Goal: Task Accomplishment & Management: Manage account settings

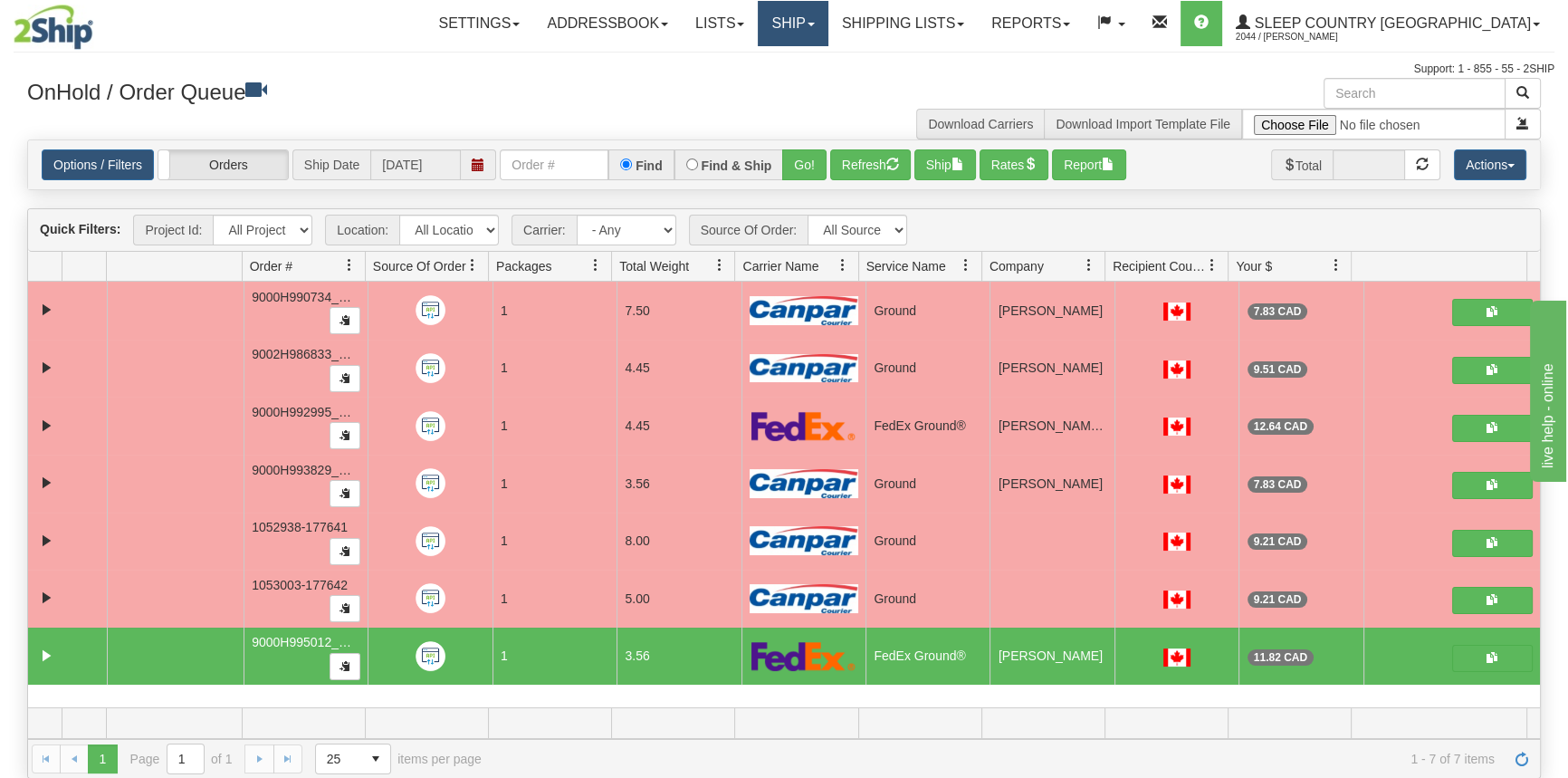
click at [828, 27] on link "Ship" at bounding box center [792, 24] width 70 height 45
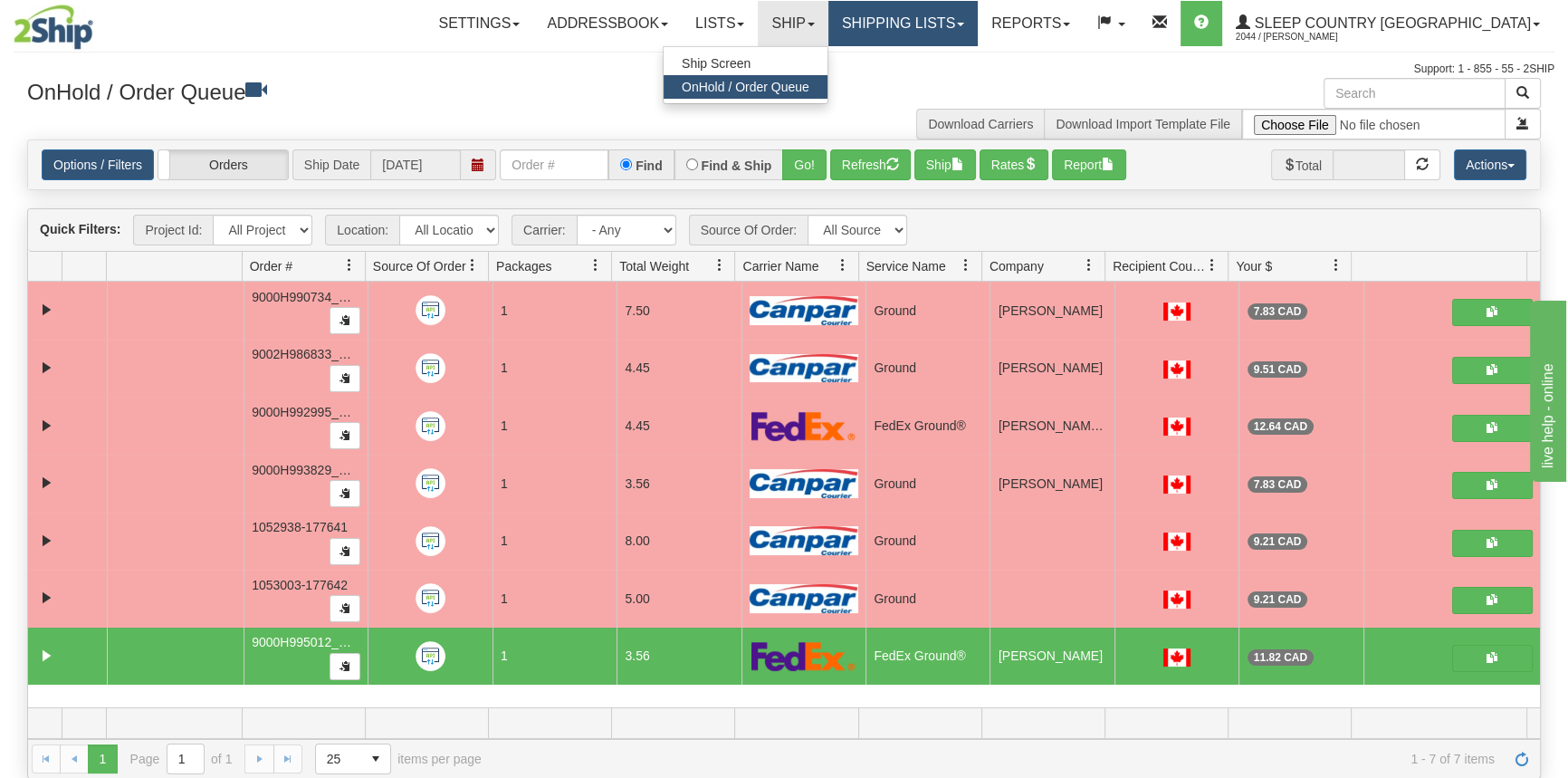
click at [967, 27] on link "Shipping lists" at bounding box center [904, 24] width 150 height 45
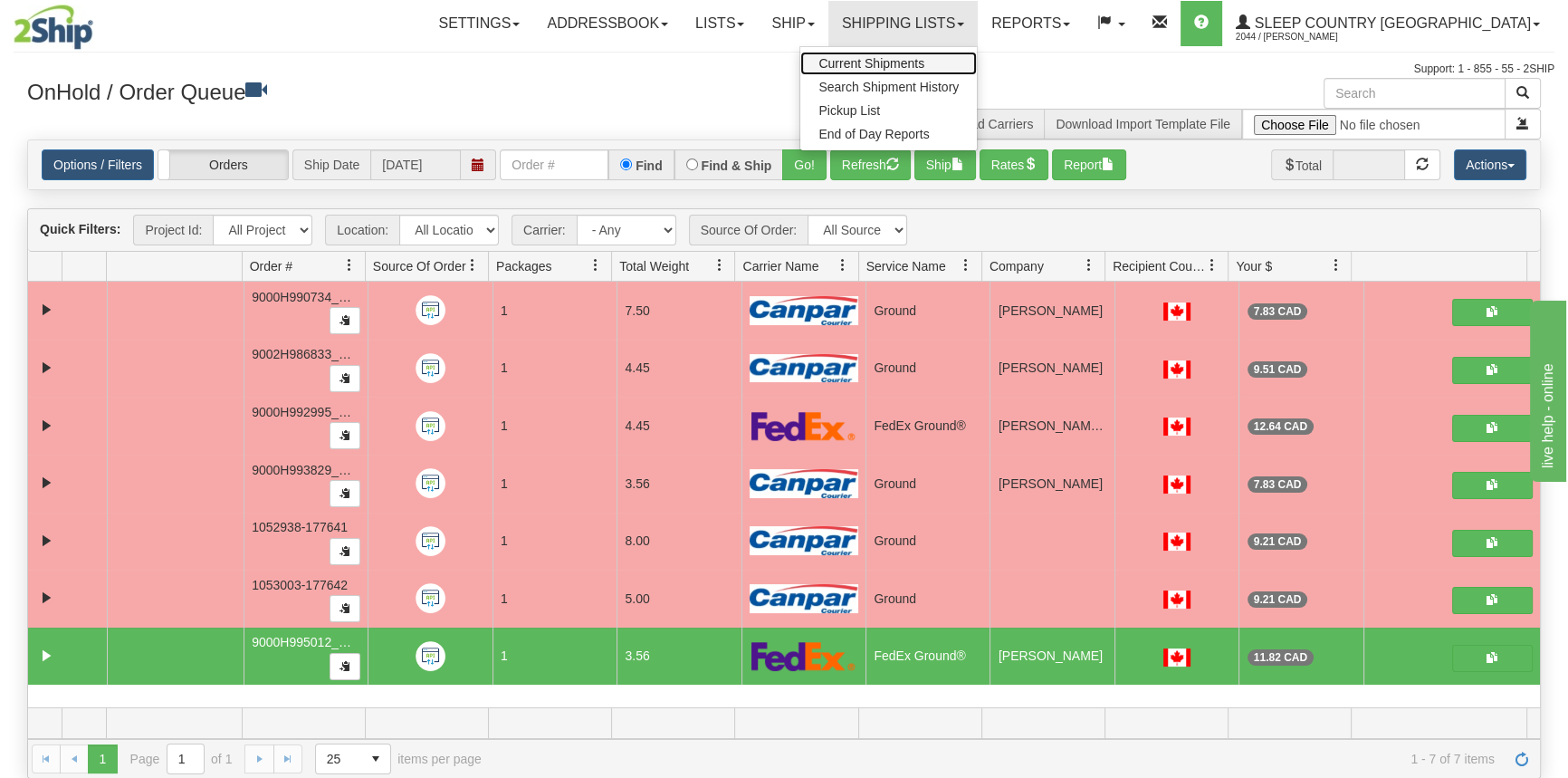
click at [974, 72] on link "Current Shipments" at bounding box center [888, 63] width 176 height 24
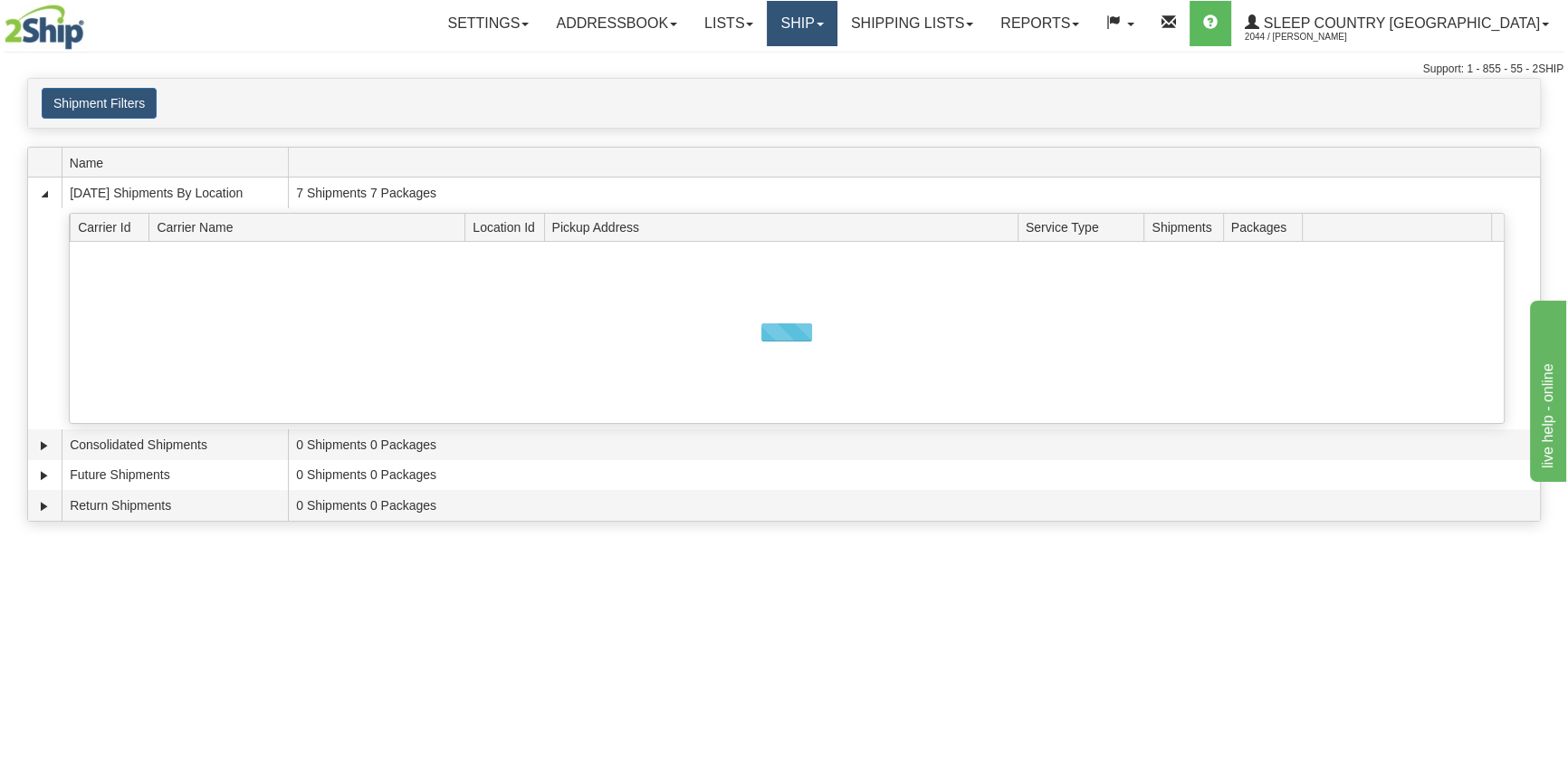
click at [837, 30] on link "Ship" at bounding box center [801, 24] width 70 height 45
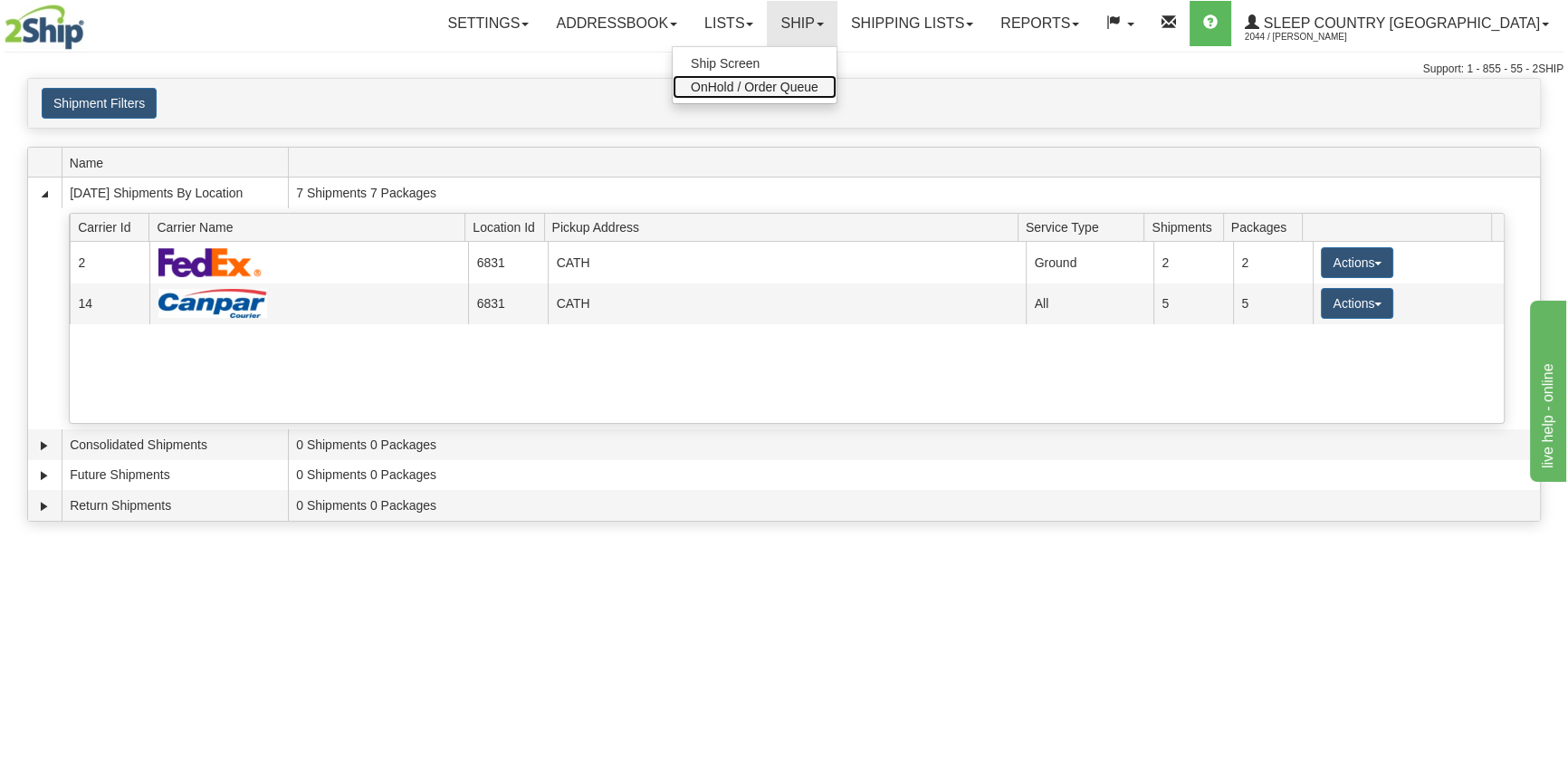
click at [819, 86] on span "OnHold / Order Queue" at bounding box center [755, 87] width 128 height 15
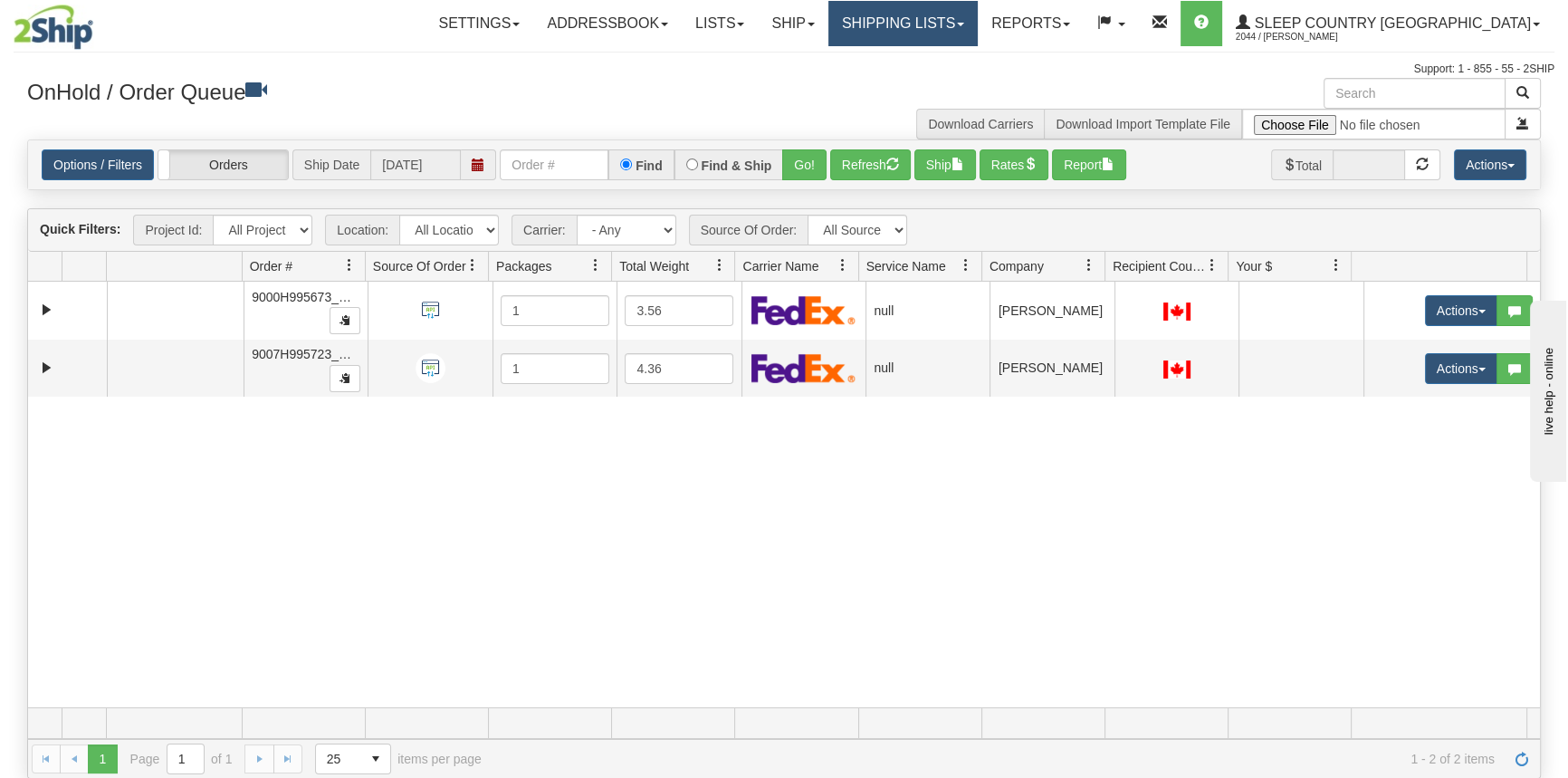
click at [978, 24] on link "Shipping lists" at bounding box center [904, 24] width 150 height 45
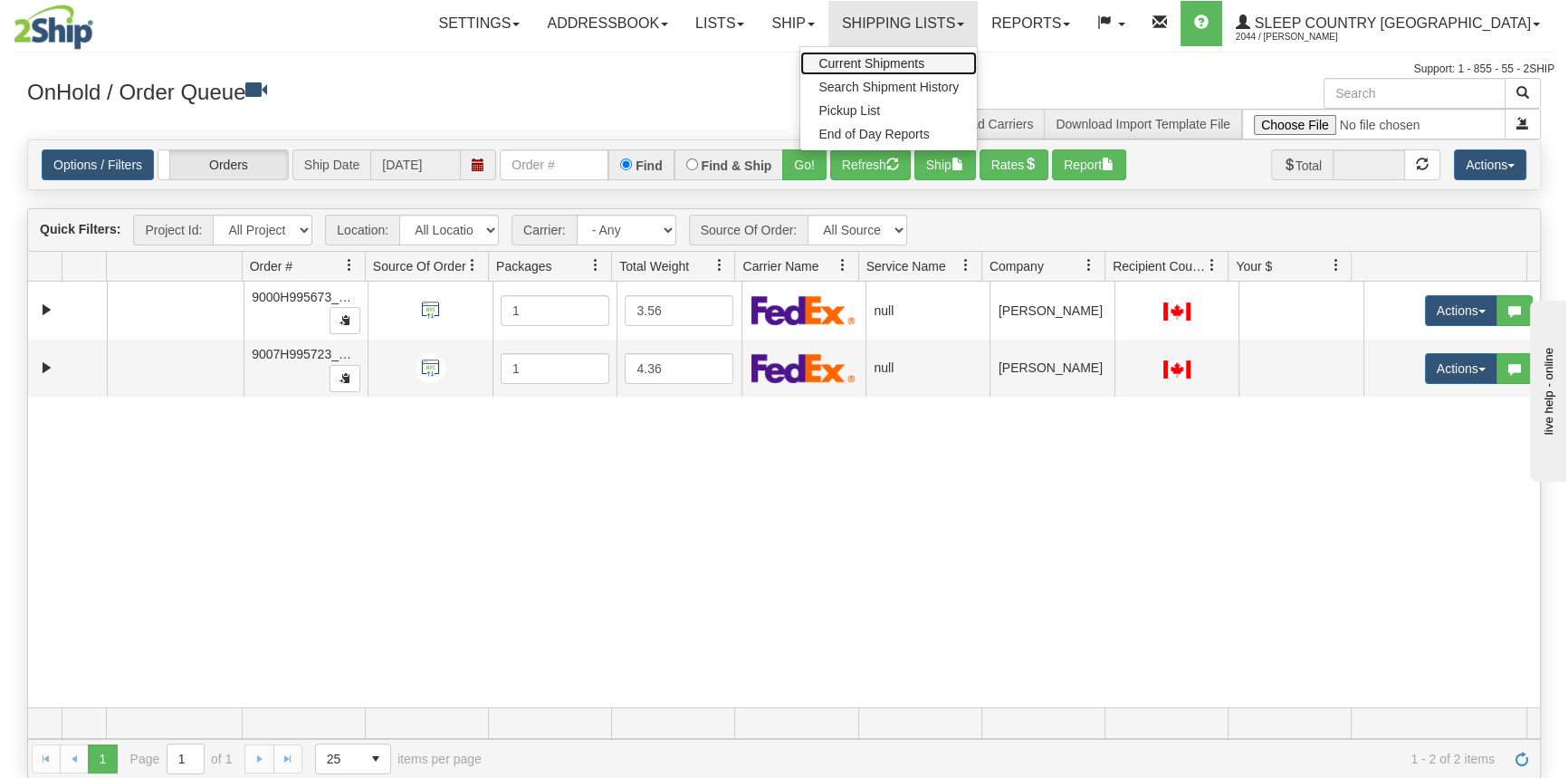
click at [924, 63] on span "Current Shipments" at bounding box center [872, 63] width 106 height 15
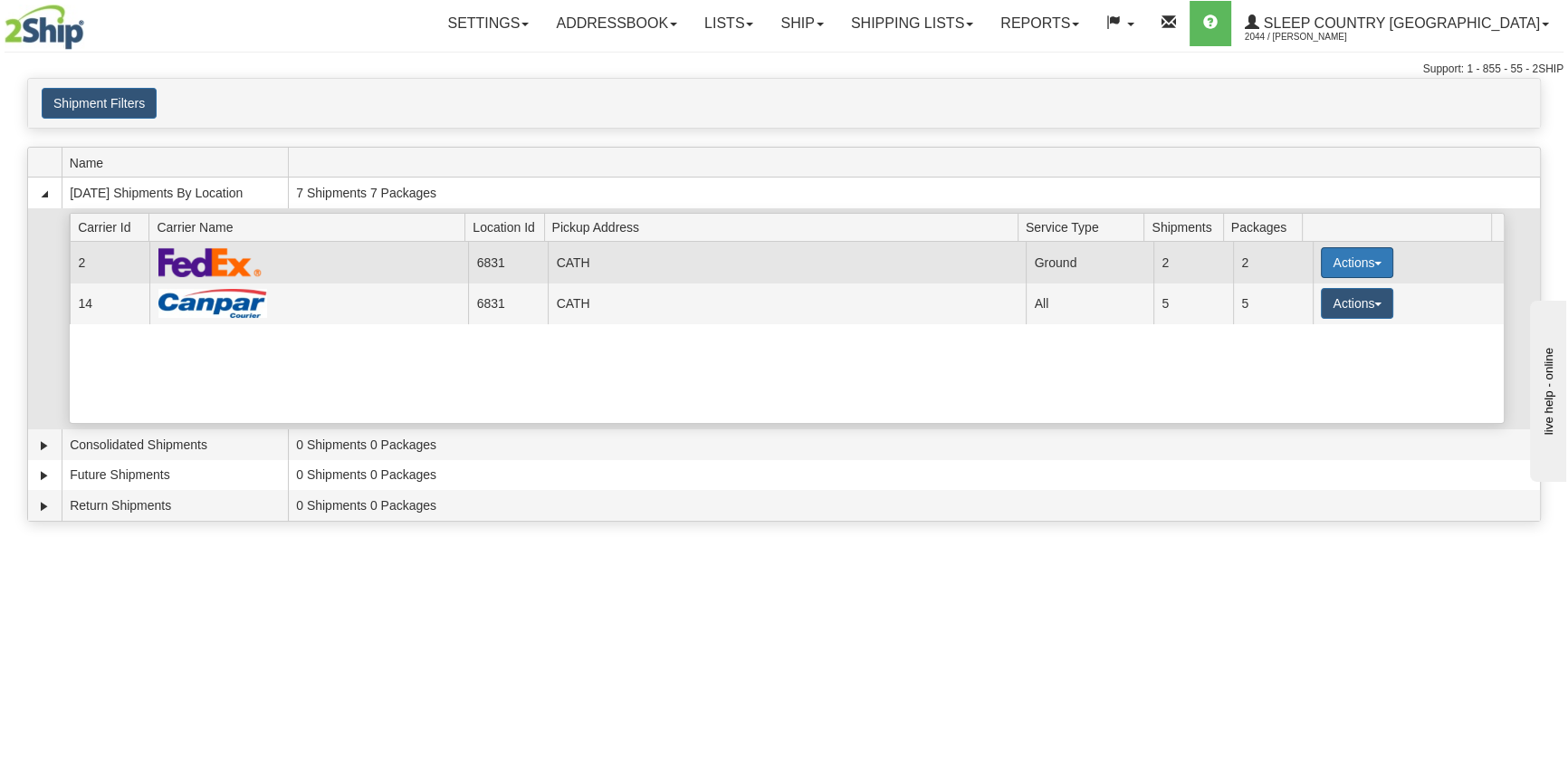
click at [1373, 257] on button "Actions" at bounding box center [1357, 262] width 73 height 31
click at [1330, 324] on link "Close" at bounding box center [1320, 321] width 145 height 24
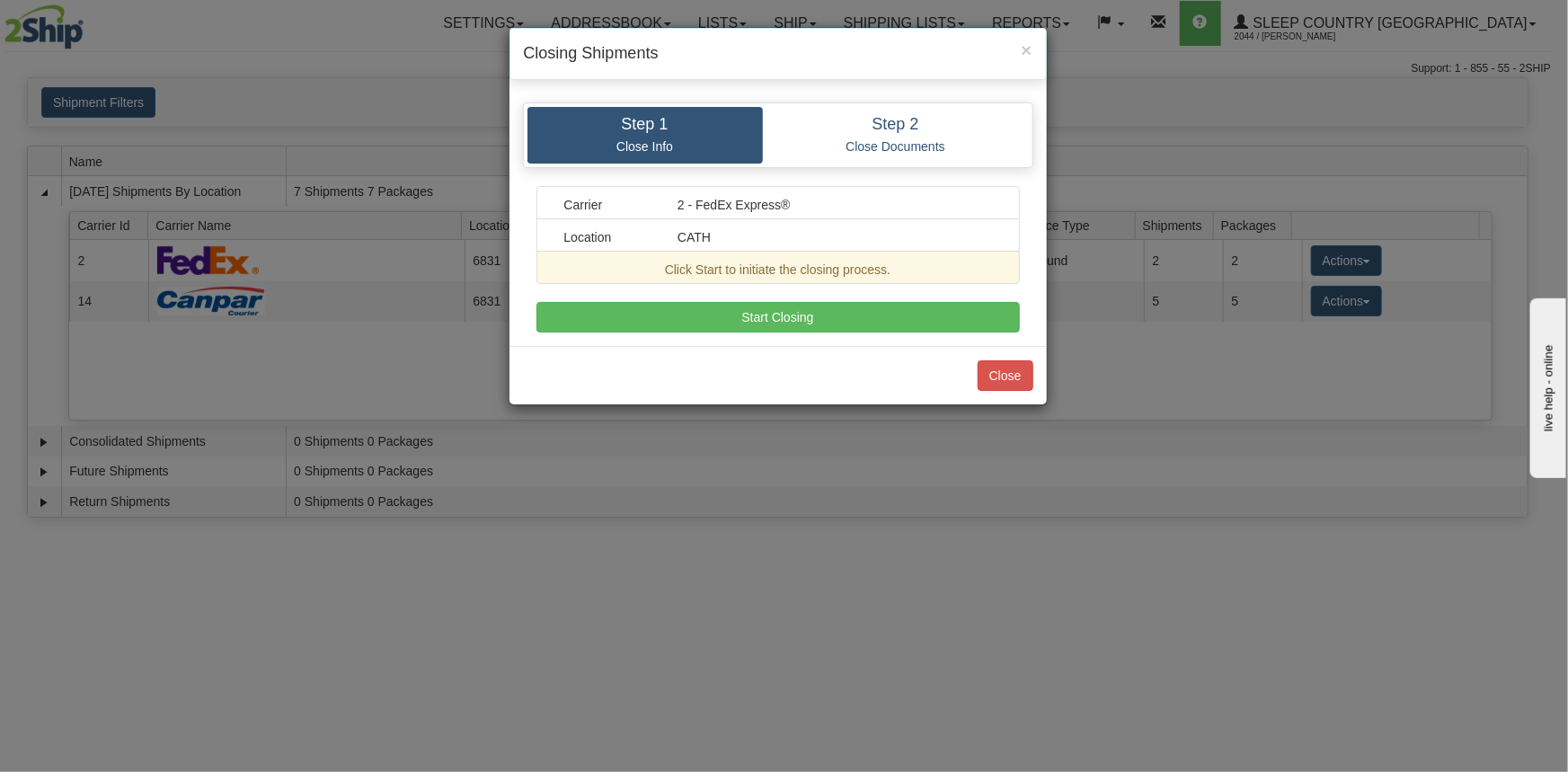
click at [1002, 332] on div "Step 1 Close Info Step 2 Close Documents Carrier 2 - FedEx Express® Location CA…" at bounding box center [779, 217] width 537 height 257
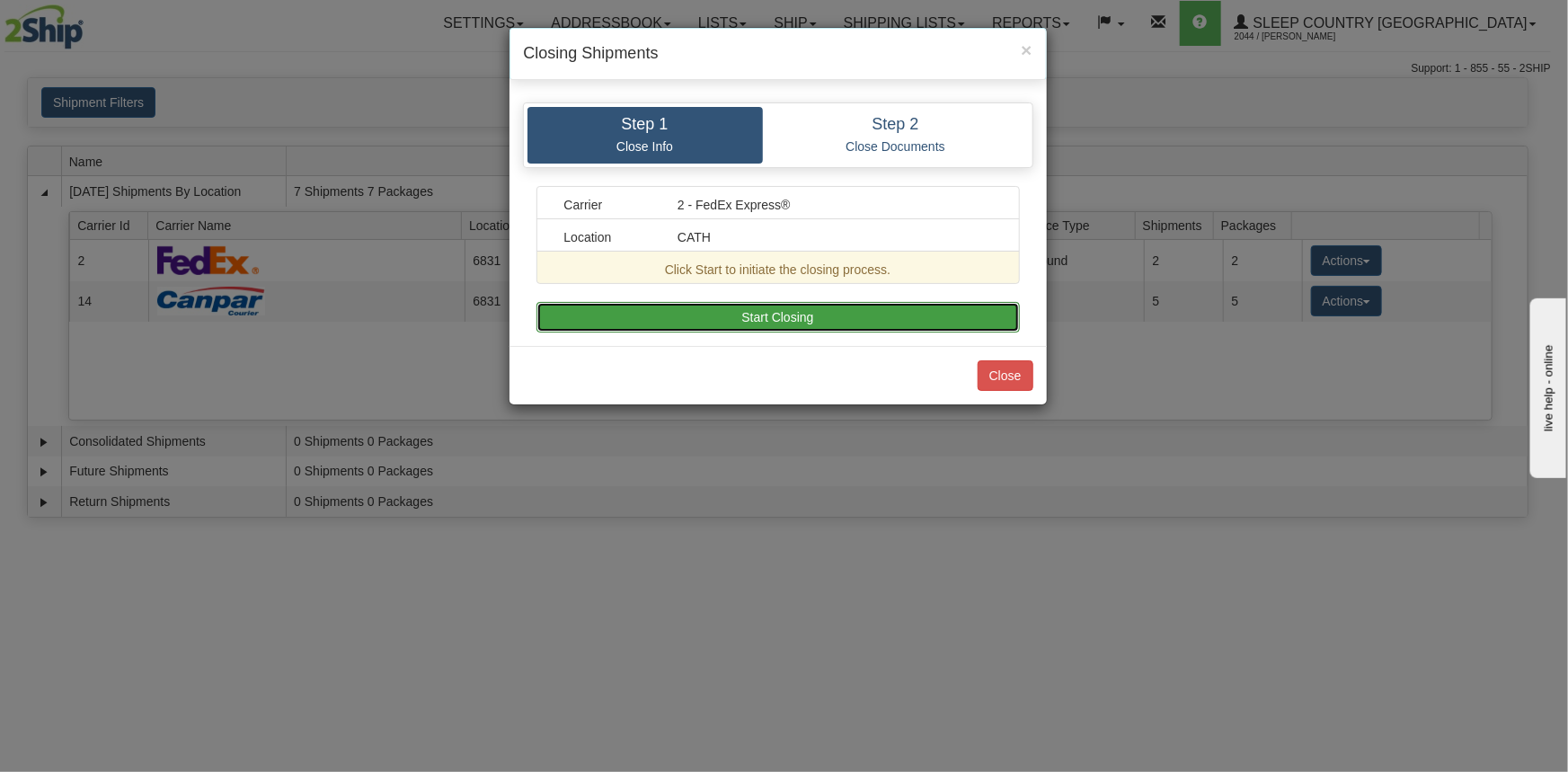
click at [978, 322] on button "Start Closing" at bounding box center [778, 317] width 484 height 30
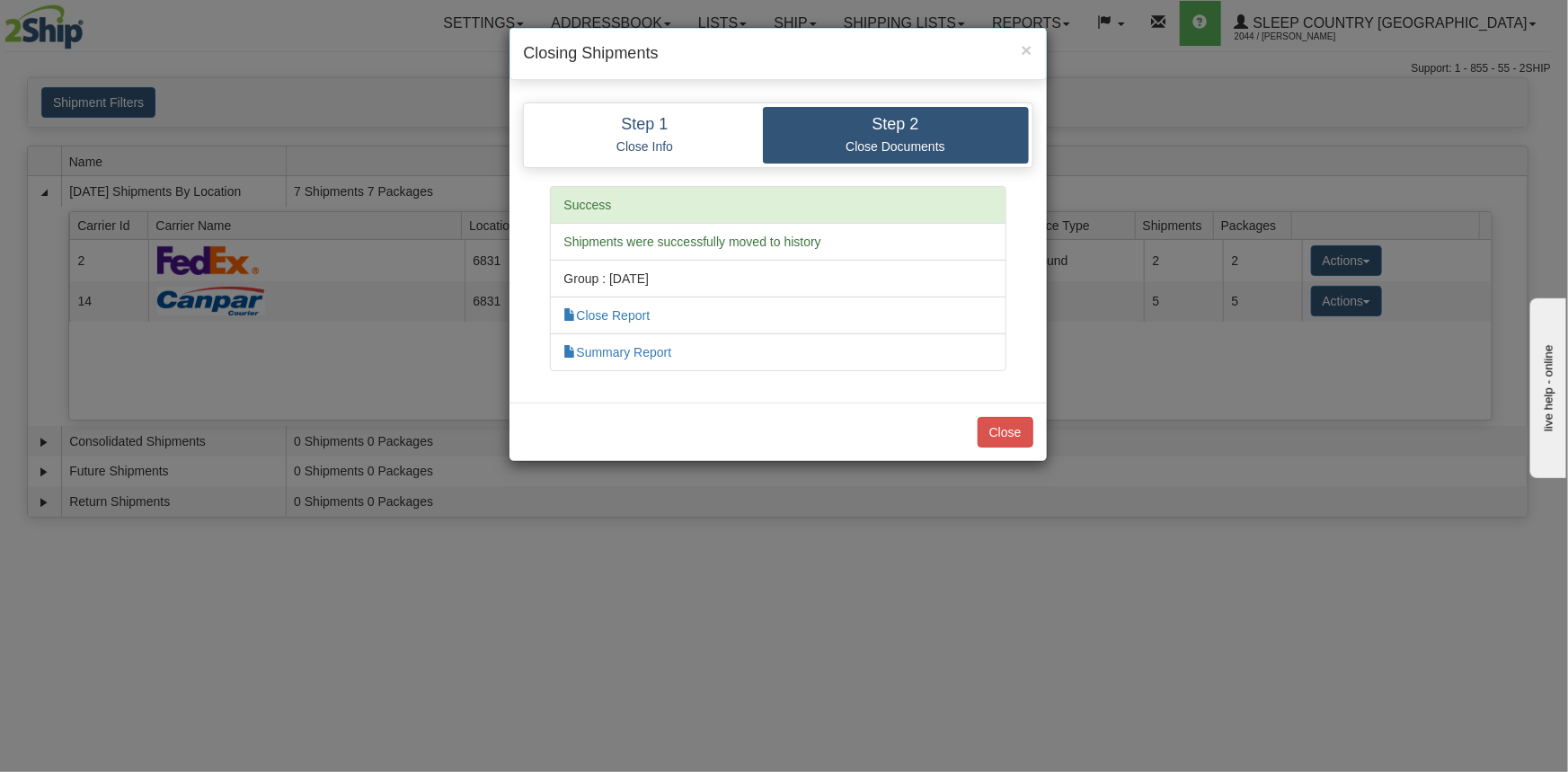
click at [1007, 411] on div "Close" at bounding box center [779, 432] width 537 height 59
click at [1010, 430] on button "Close" at bounding box center [1005, 432] width 56 height 30
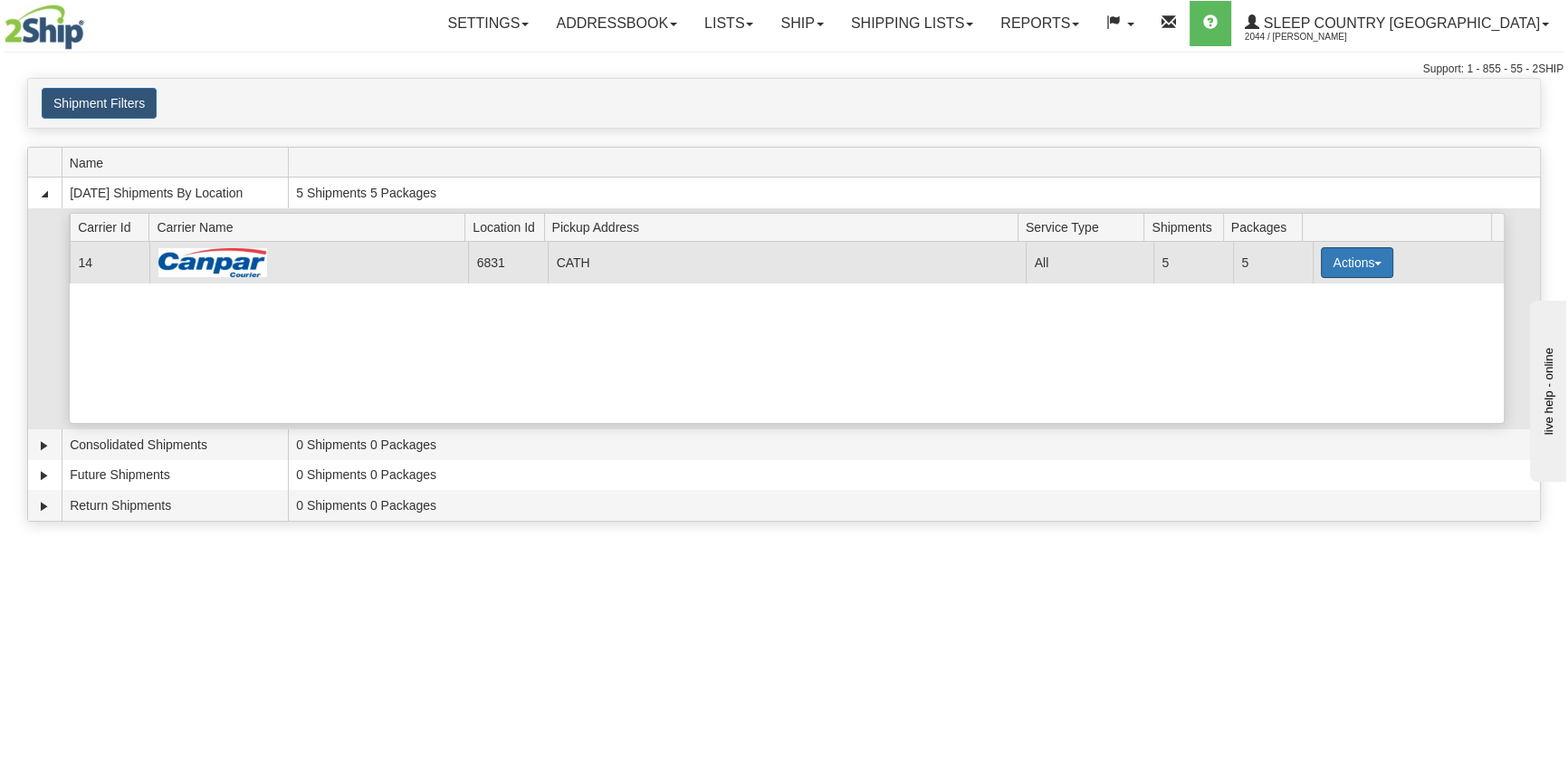
click at [1361, 263] on button "Actions" at bounding box center [1357, 262] width 73 height 31
click at [1328, 267] on button "Actions" at bounding box center [1357, 262] width 73 height 31
click at [1305, 323] on span "Close" at bounding box center [1286, 319] width 41 height 13
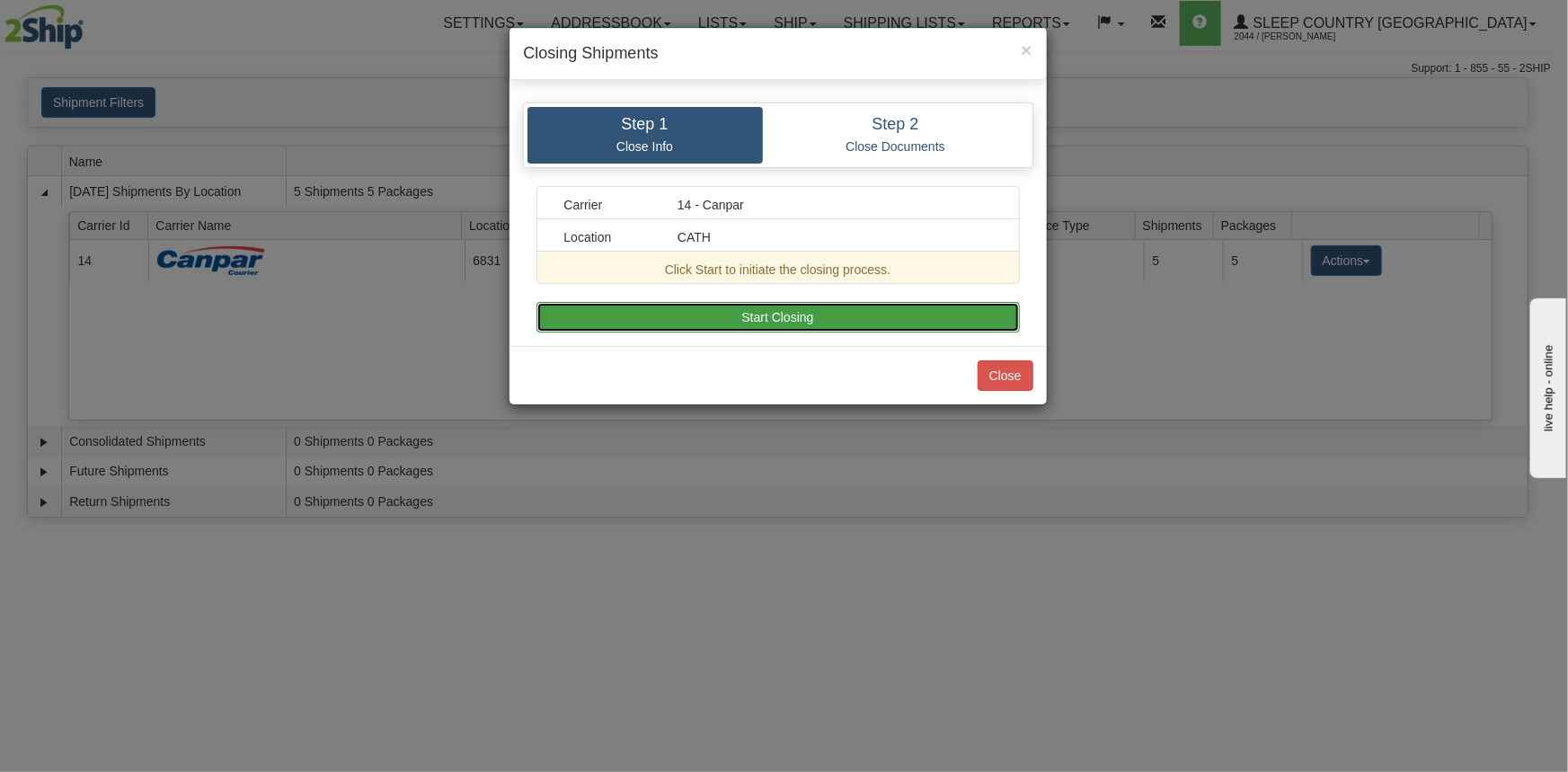
click at [958, 311] on button "Start Closing" at bounding box center [778, 317] width 484 height 30
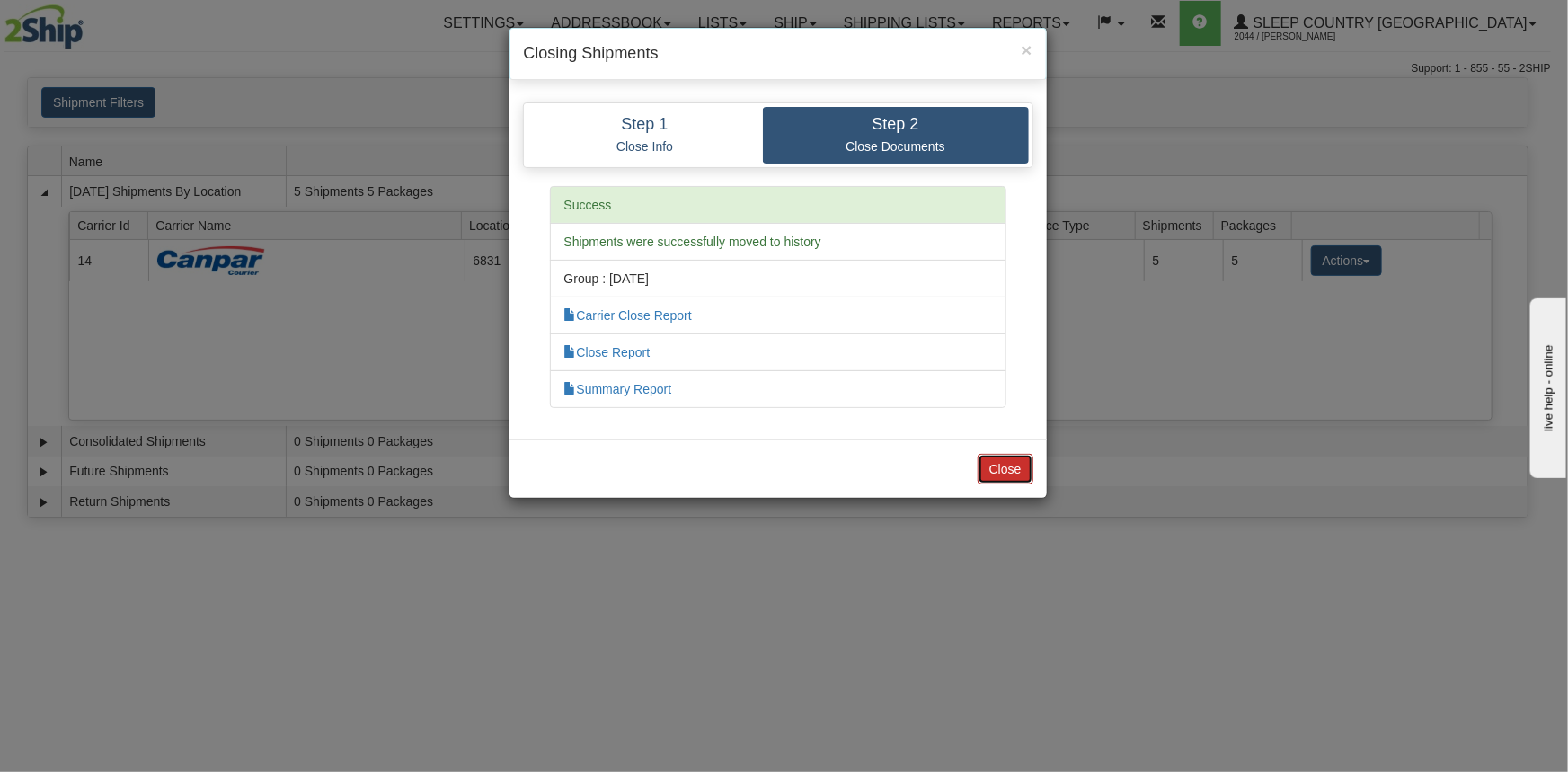
click at [1011, 467] on button "Close" at bounding box center [1005, 469] width 56 height 30
